Goal: Check status: Check status

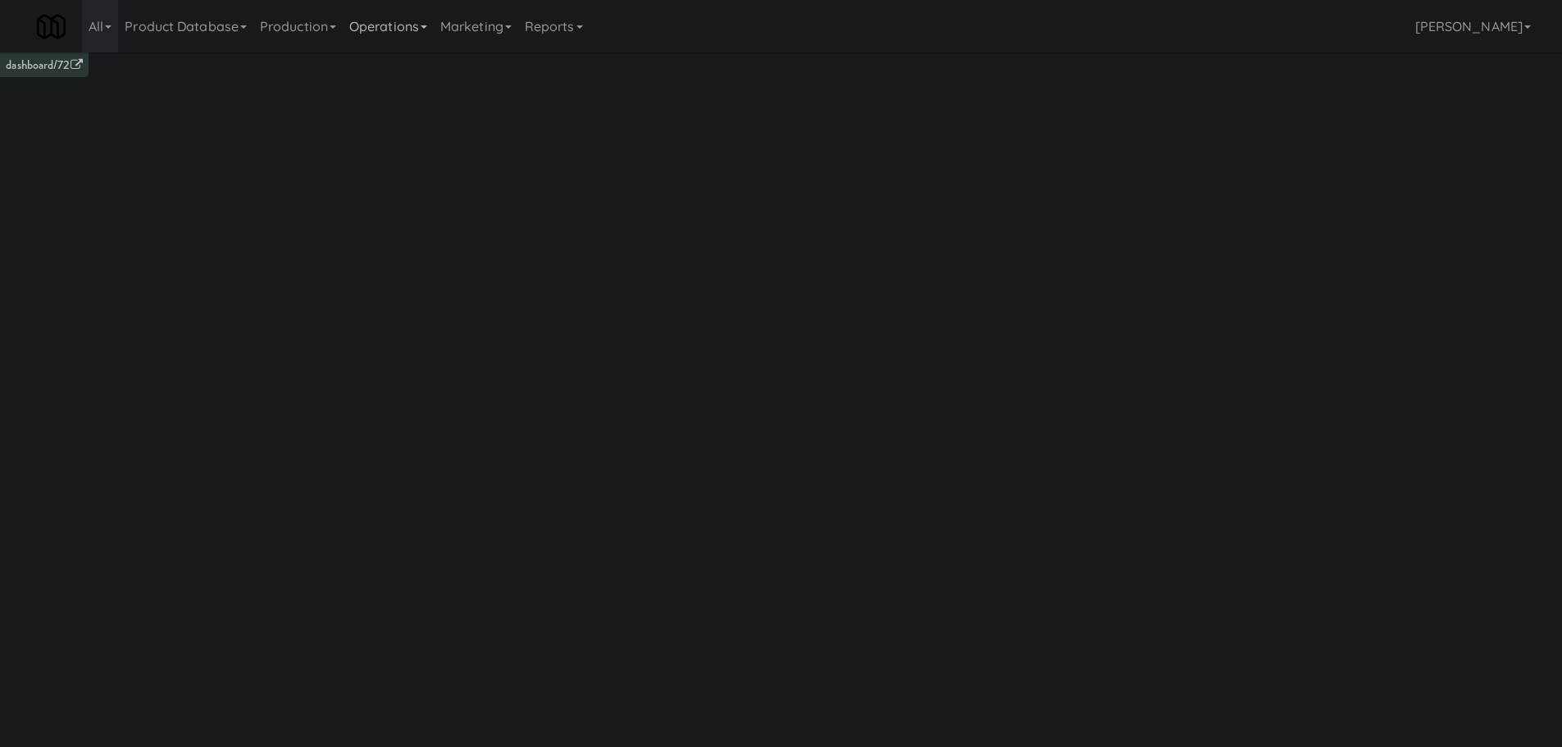
click at [395, 20] on link "Operations" at bounding box center [388, 26] width 91 height 52
click at [380, 356] on ul "Sites Companies Operators Tablets Towers Cabinets Mates Assets Vision Orders" at bounding box center [408, 205] width 131 height 307
click at [419, 10] on link "Operations" at bounding box center [388, 26] width 91 height 52
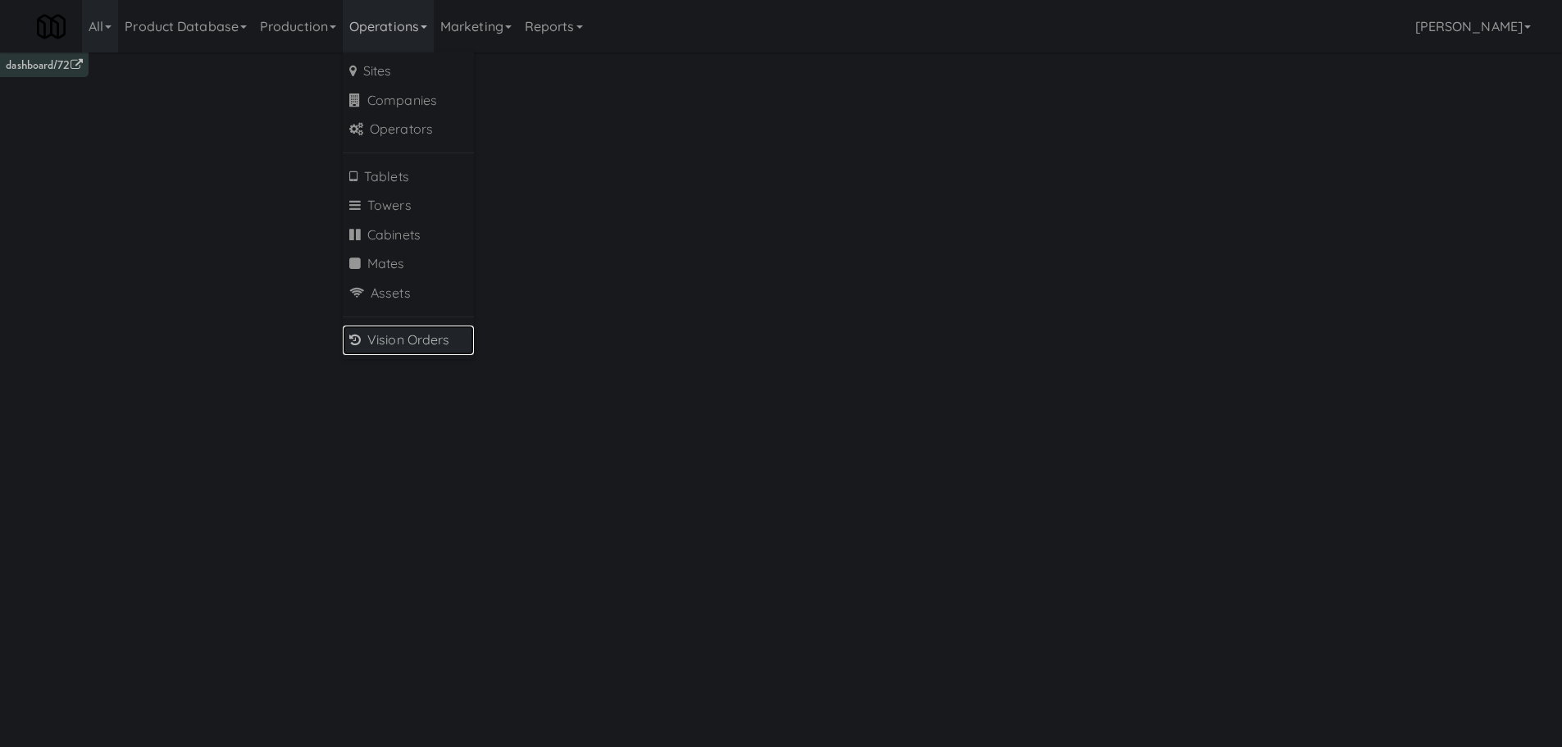
click at [407, 346] on link "Vision Orders" at bounding box center [408, 341] width 131 height 30
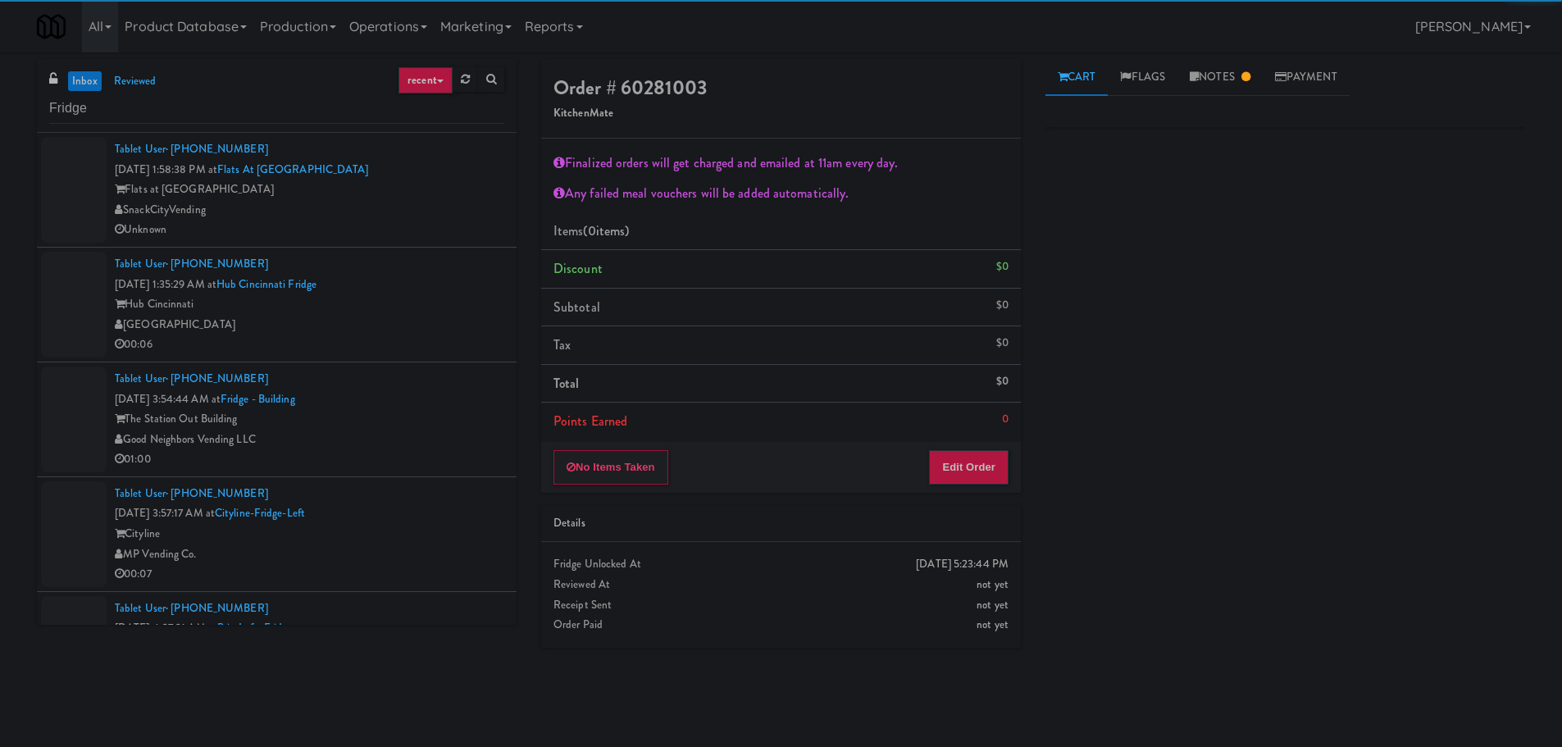
type input "Fridge"
click at [414, 198] on div "Flats at [GEOGRAPHIC_DATA]" at bounding box center [310, 190] width 390 height 21
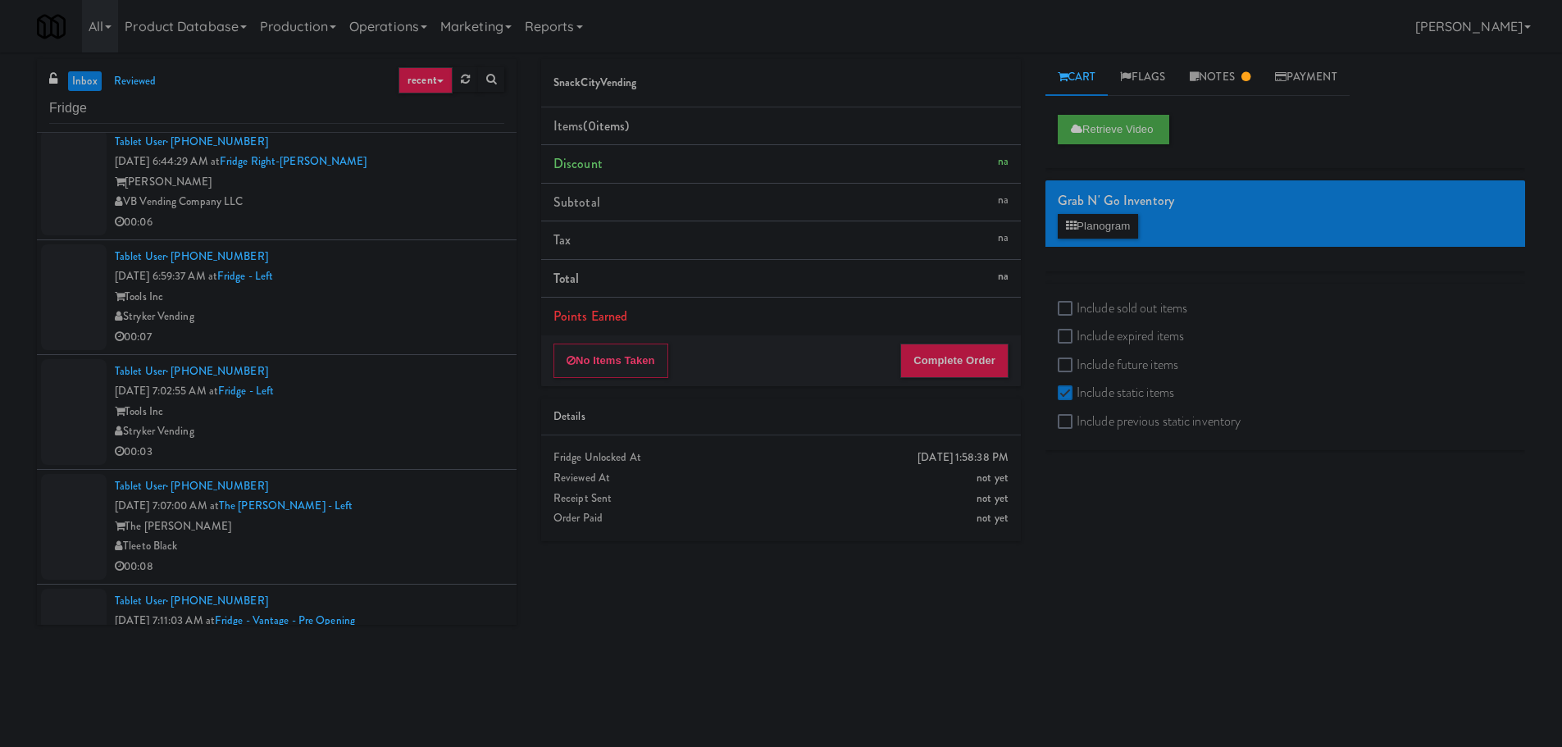
scroll to position [2032, 0]
